Goal: Information Seeking & Learning: Learn about a topic

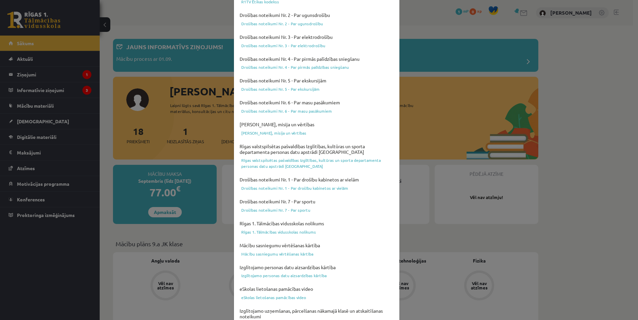
scroll to position [159, 0]
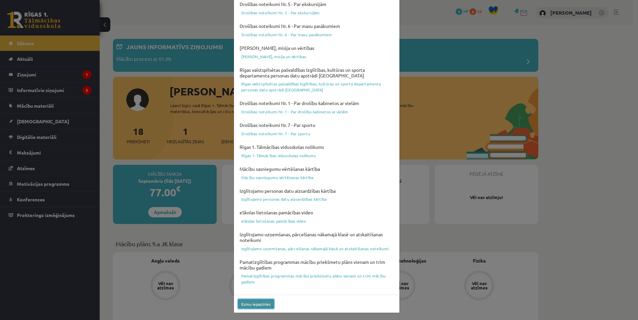
click at [258, 307] on button "Esmu iepazinies" at bounding box center [256, 304] width 36 height 10
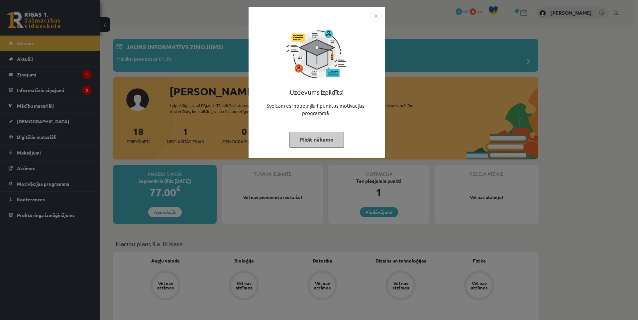
click at [372, 15] on img "Close" at bounding box center [376, 16] width 10 height 10
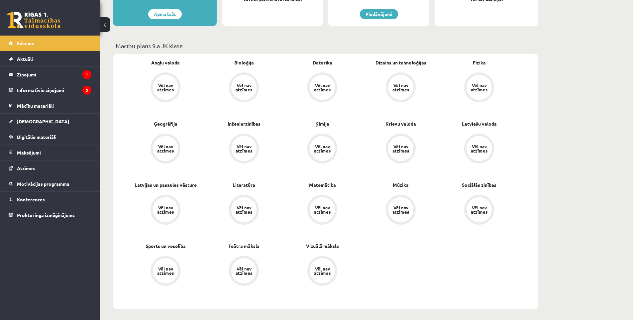
scroll to position [199, 0]
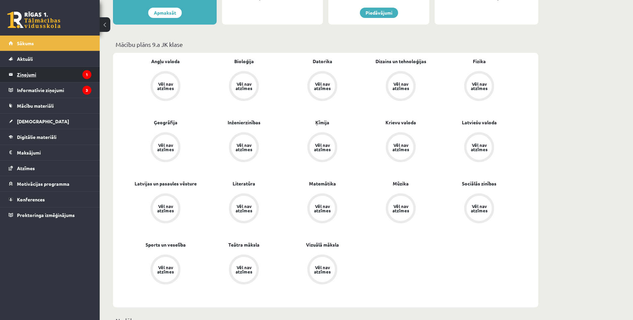
click at [63, 73] on legend "Ziņojumi 1" at bounding box center [54, 74] width 74 height 15
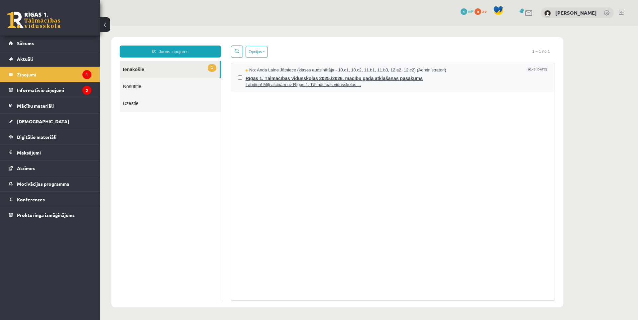
click at [301, 83] on span "Labdien! Mīļi aicinām uz Rīgas 1. Tālmācības vidusskolas ..." at bounding box center [396, 85] width 302 height 6
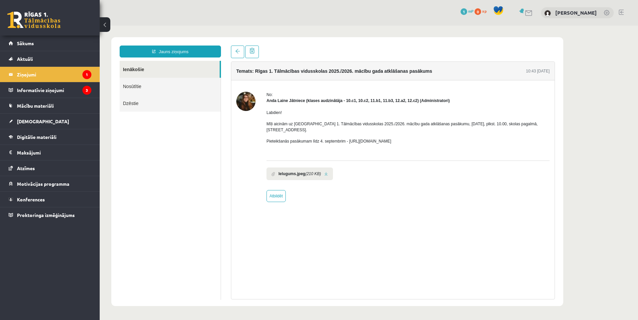
click at [325, 172] on link at bounding box center [326, 174] width 4 height 4
click at [61, 92] on legend "Informatīvie ziņojumi 3" at bounding box center [54, 89] width 74 height 15
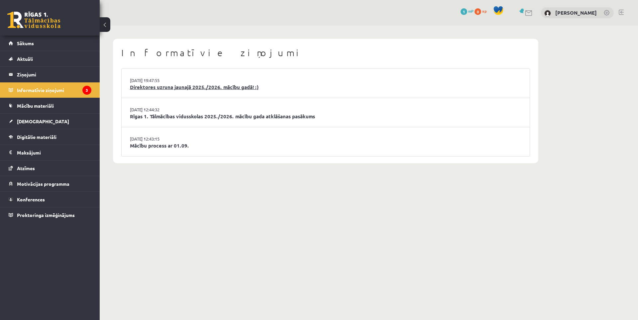
click at [244, 87] on link "Direktores uzruna jaunajā 2025./2026. mācību gadā! :)" at bounding box center [325, 87] width 391 height 8
click at [203, 116] on link "Rīgas 1. Tālmācības vidusskolas 2025./2026. mācību gada atklāšanas pasākums" at bounding box center [325, 117] width 391 height 8
click at [151, 147] on link "Mācību process ar 01.09." at bounding box center [325, 146] width 391 height 8
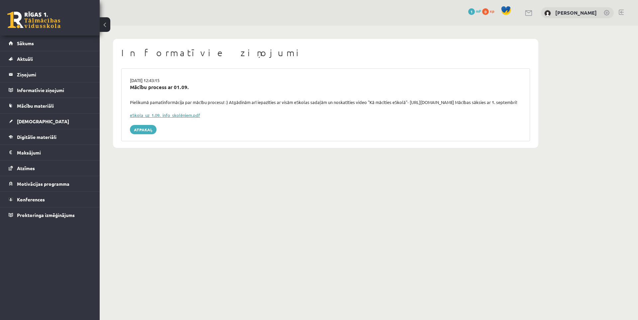
click at [160, 118] on link "eSkola_uz_1.09._info_skolēniem.pdf" at bounding box center [165, 115] width 70 height 6
drag, startPoint x: 409, startPoint y: 102, endPoint x: 469, endPoint y: 103, distance: 60.1
click at [469, 103] on div "Pielikumā pamatinformācija par mācību procesu! :) Atgādinām arī iepazīties ar v…" at bounding box center [325, 102] width 401 height 7
copy div "https://youtu.be/T7bkQjP0Kq0"
click at [242, 78] on div "29.08.2025 12:43:15" at bounding box center [325, 80] width 401 height 7
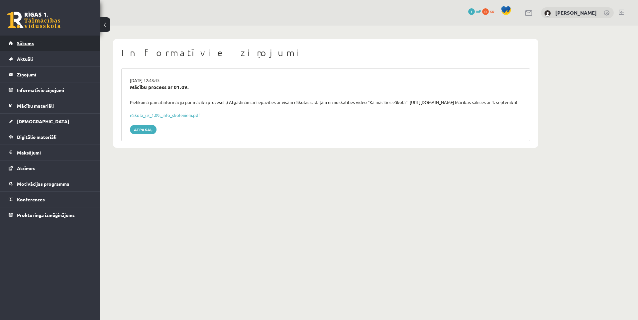
click at [37, 44] on link "Sākums" at bounding box center [50, 43] width 83 height 15
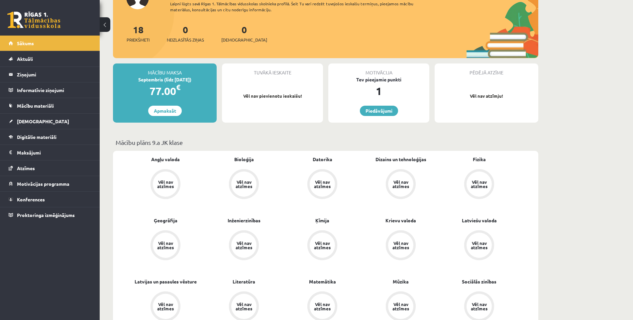
scroll to position [100, 0]
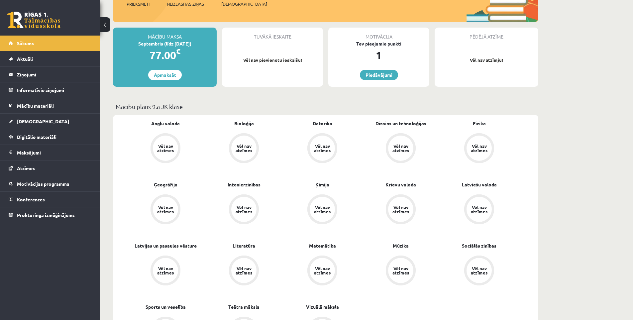
click at [168, 145] on div "Vēl nav atzīmes" at bounding box center [165, 148] width 19 height 9
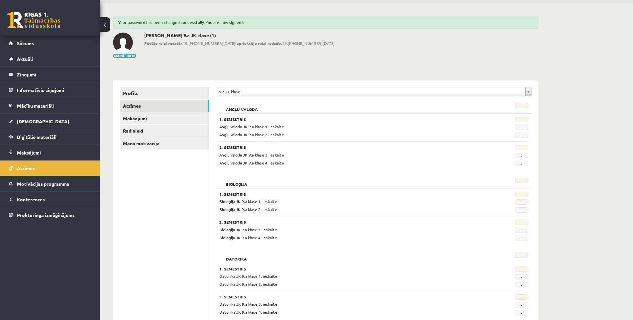
scroll to position [33, 0]
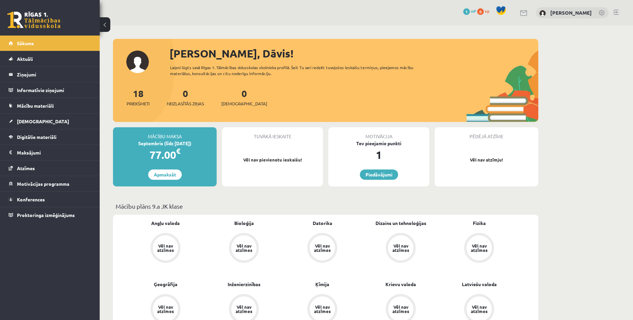
scroll to position [100, 0]
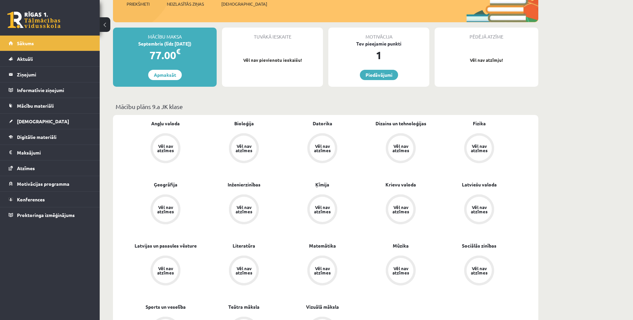
click at [164, 141] on div "Vēl nav atzīmes" at bounding box center [165, 147] width 25 height 25
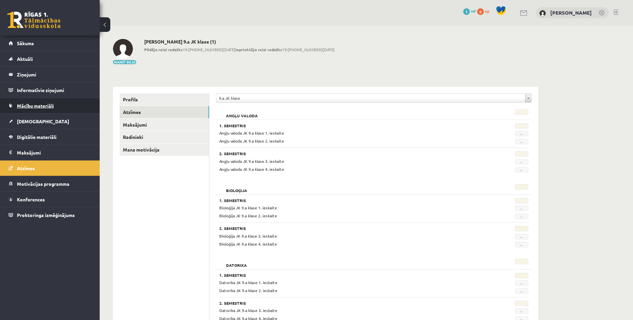
click at [45, 107] on span "Mācību materiāli" at bounding box center [35, 106] width 37 height 6
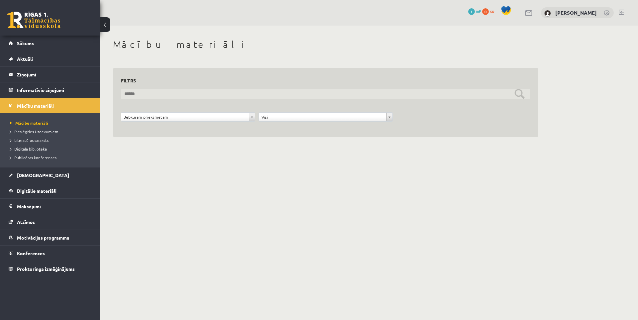
click at [187, 96] on input "text" at bounding box center [325, 94] width 409 height 10
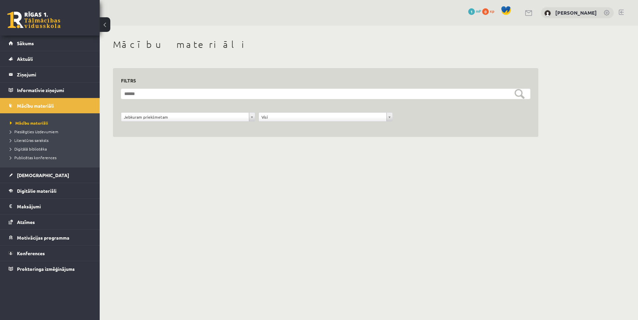
drag, startPoint x: 298, startPoint y: 125, endPoint x: 298, endPoint y: 121, distance: 4.3
click at [298, 125] on div "**********" at bounding box center [325, 118] width 137 height 13
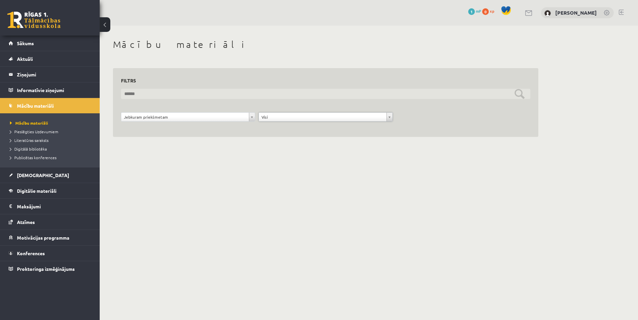
click at [161, 94] on input "text" at bounding box center [325, 94] width 409 height 10
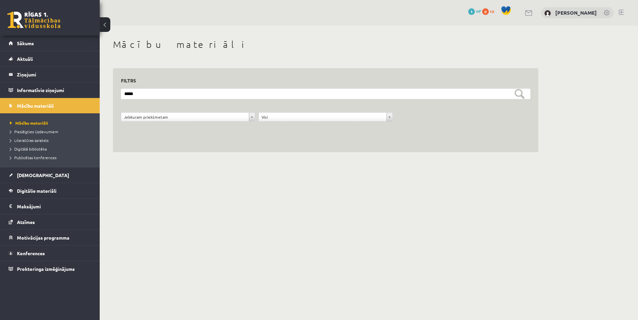
drag, startPoint x: 311, startPoint y: 102, endPoint x: 407, endPoint y: 206, distance: 141.5
click at [398, 197] on body "eSkola - [DOMAIN_NAME] 0 Dāvanas 1 mP 0 xp [PERSON_NAME] Sākums Aktuāli Kā mācī…" at bounding box center [319, 160] width 638 height 320
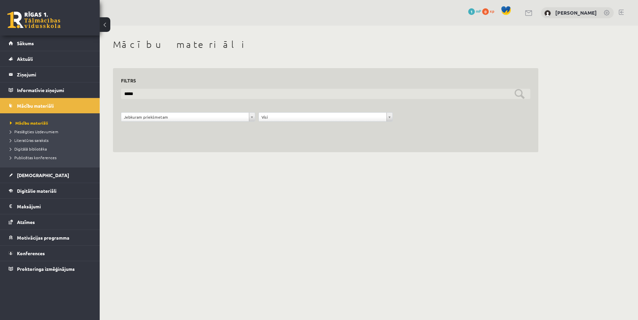
click at [189, 97] on input "*****" at bounding box center [325, 94] width 409 height 10
type input "**********"
click at [517, 91] on input "**********" at bounding box center [325, 94] width 409 height 10
click at [283, 97] on input "**********" at bounding box center [325, 94] width 409 height 10
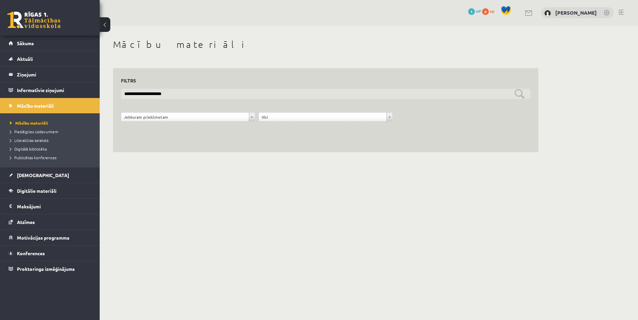
click at [280, 97] on input "**********" at bounding box center [325, 94] width 409 height 10
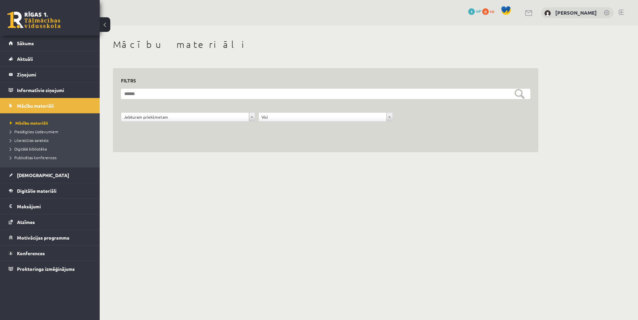
click at [274, 81] on h3 "Filtrs" at bounding box center [321, 80] width 401 height 9
click at [42, 132] on span "Pieslēgties Uzdevumiem" at bounding box center [34, 131] width 48 height 5
